Goal: Check status: Check status

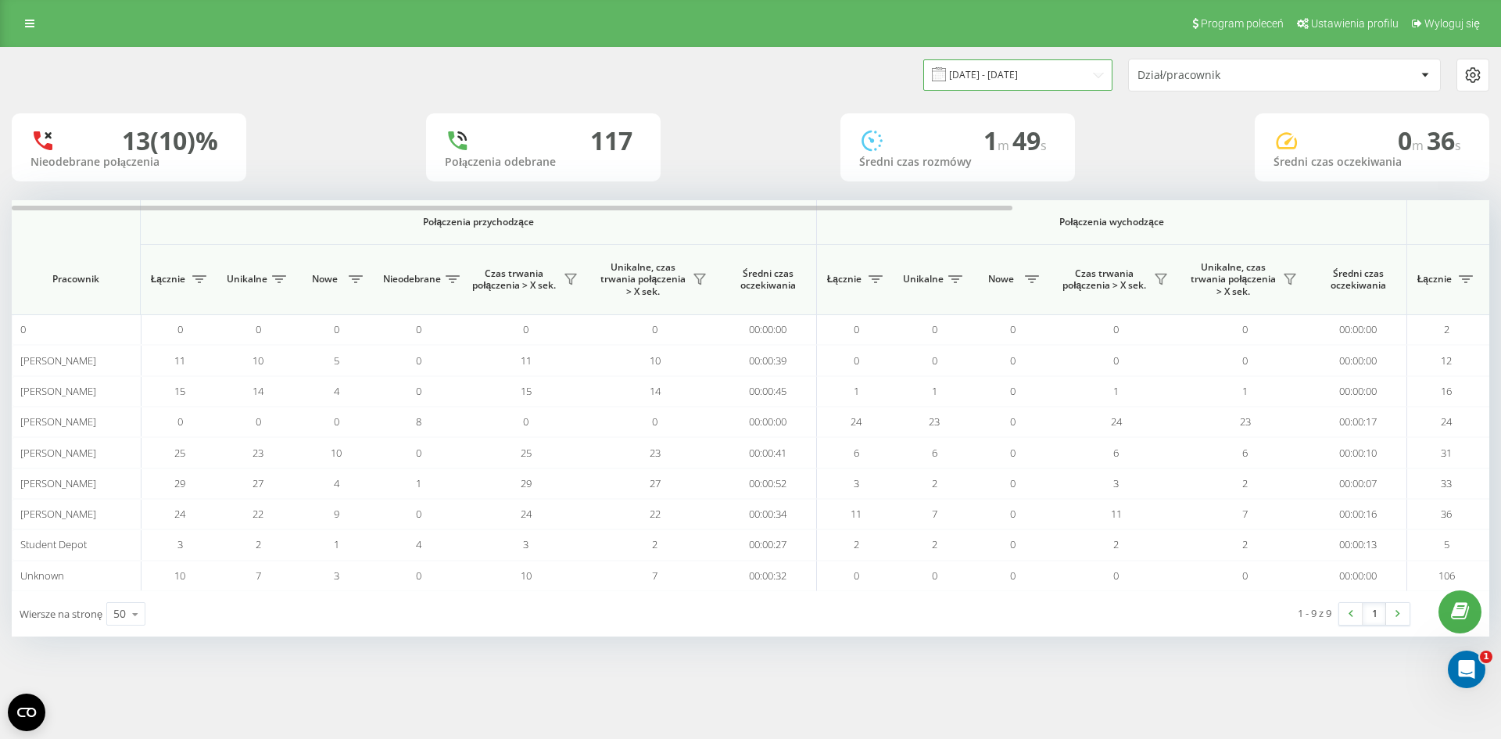
click at [1067, 73] on input "[DATE] - [DATE]" at bounding box center [1017, 74] width 189 height 30
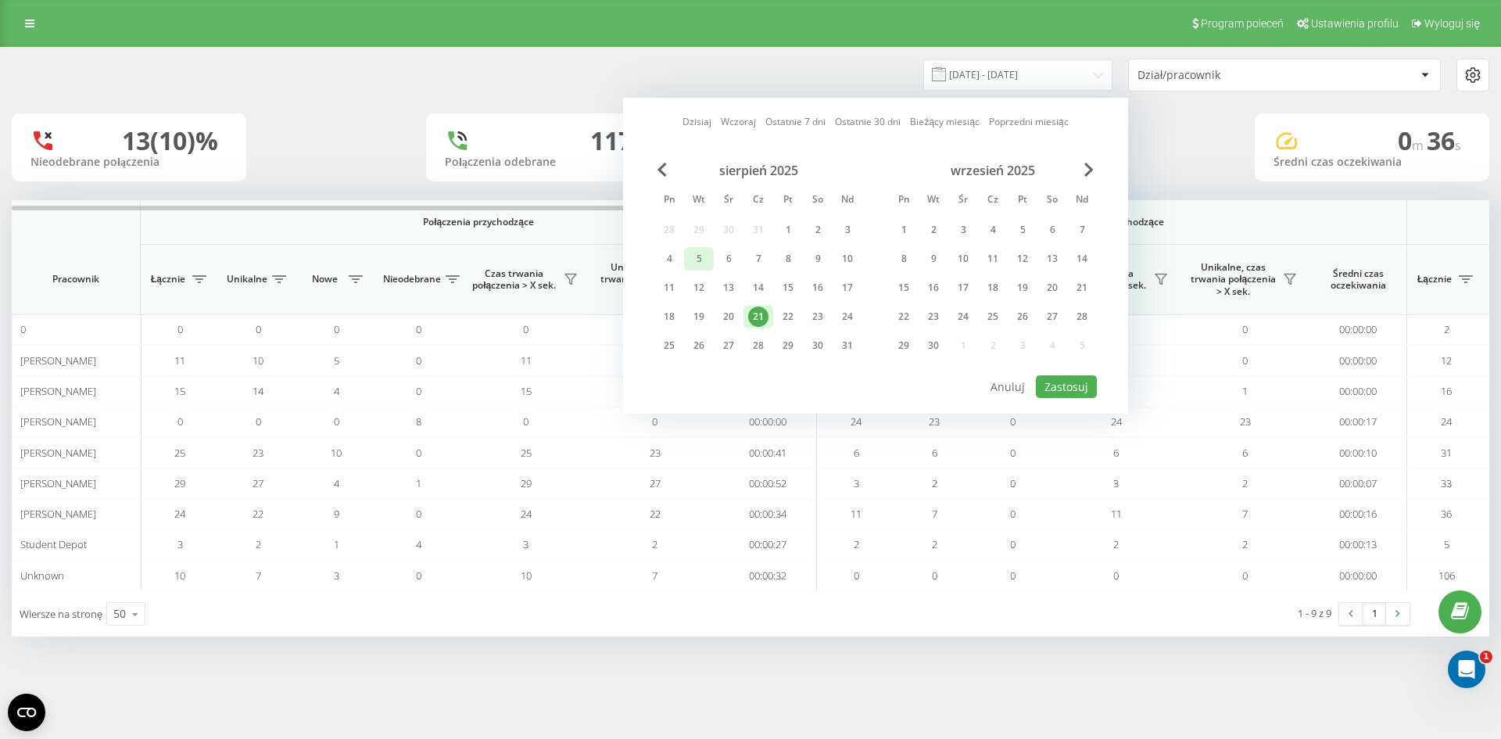
click at [700, 264] on div "5" at bounding box center [699, 259] width 20 height 20
drag, startPoint x: 769, startPoint y: 315, endPoint x: 893, endPoint y: 345, distance: 127.8
click at [769, 314] on div "21" at bounding box center [758, 316] width 30 height 23
click at [1111, 392] on div "Dzisiaj Wczoraj Ostatnie 7 dni Ostatnie 30 dni Bieżący miesiąc Poprzedni miesią…" at bounding box center [875, 256] width 505 height 316
click at [1088, 389] on button "Zastosuj" at bounding box center [1066, 386] width 61 height 23
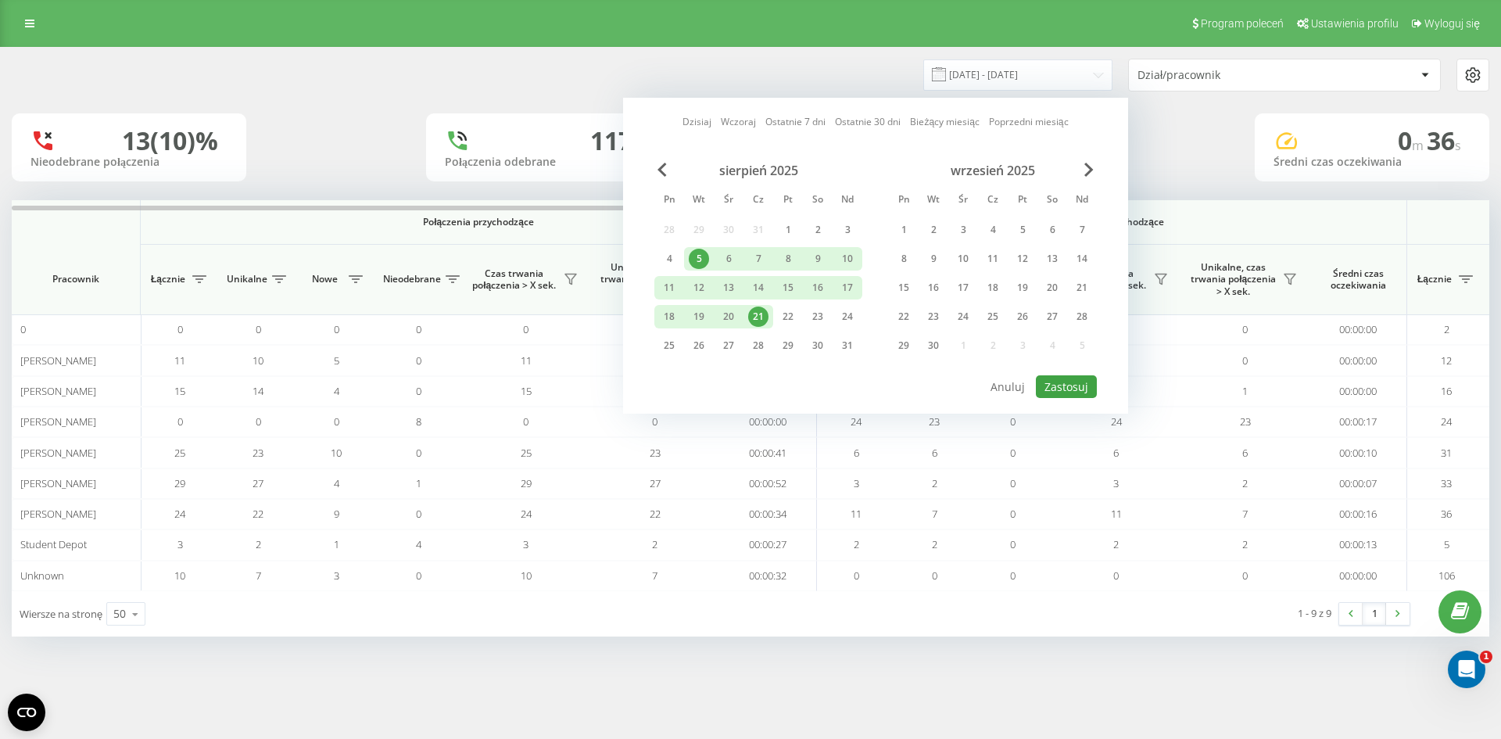
type input "05.08.2025 - 21.08.2025"
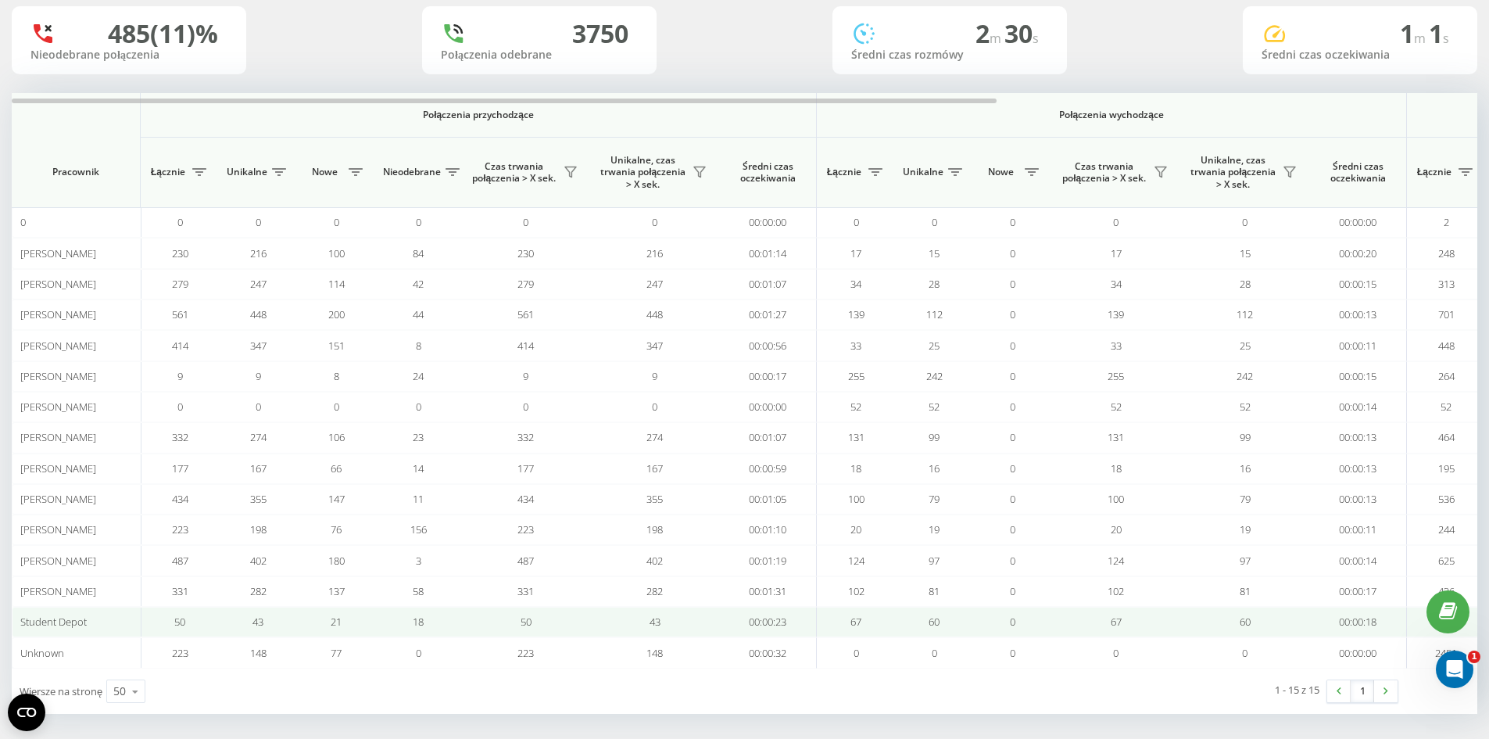
scroll to position [113, 0]
